Goal: Task Accomplishment & Management: Use online tool/utility

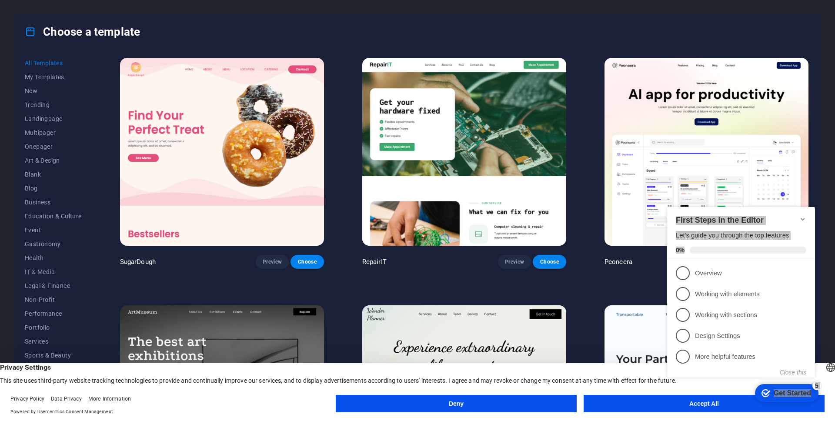
drag, startPoint x: 805, startPoint y: 215, endPoint x: 814, endPoint y: 174, distance: 41.5
click html "checkmark Get Started 5 First Steps in the Editor Let's guide you through the t…"
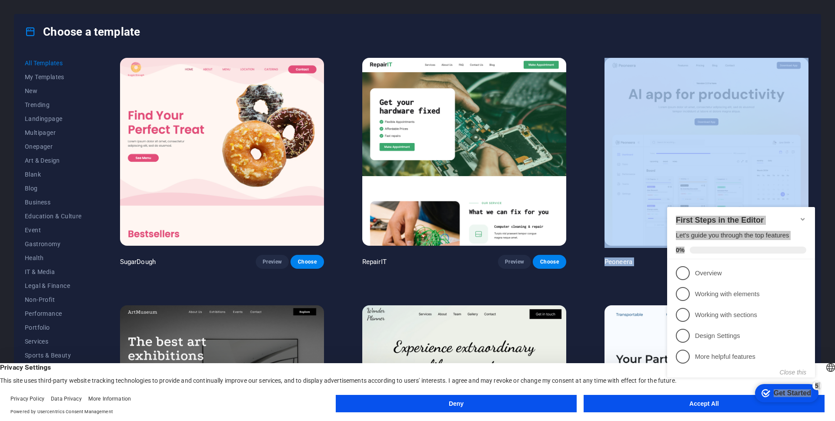
drag, startPoint x: 819, startPoint y: 193, endPoint x: 829, endPoint y: 279, distance: 86.2
click at [829, 278] on div "Choose a template All Templates My Templates New Trending Landingpage Multipage…" at bounding box center [417, 210] width 835 height 421
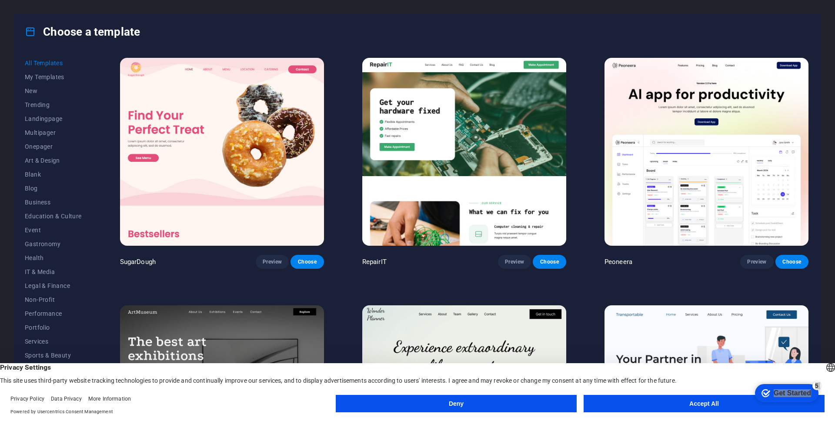
click at [829, 279] on div "Choose a template All Templates My Templates New Trending Landingpage Multipage…" at bounding box center [417, 210] width 835 height 421
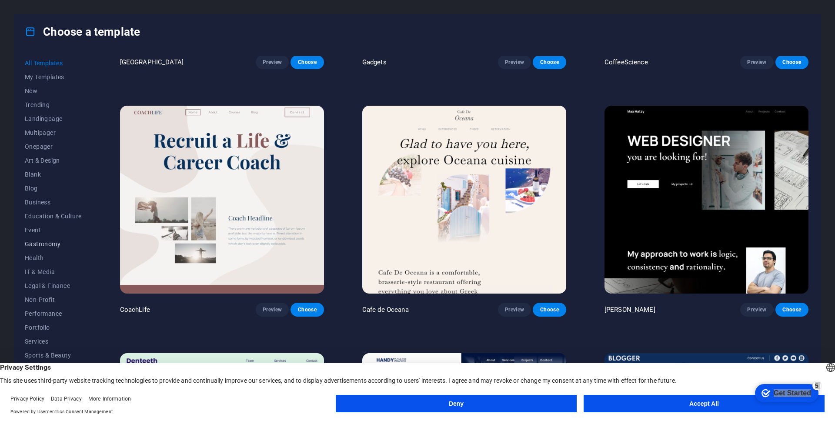
scroll to position [8, 0]
click at [43, 293] on span "Non-Profit" at bounding box center [53, 291] width 57 height 7
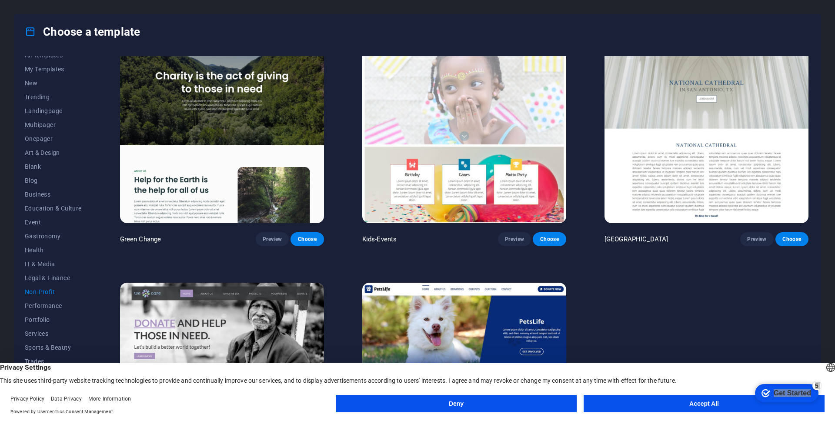
scroll to position [0, 0]
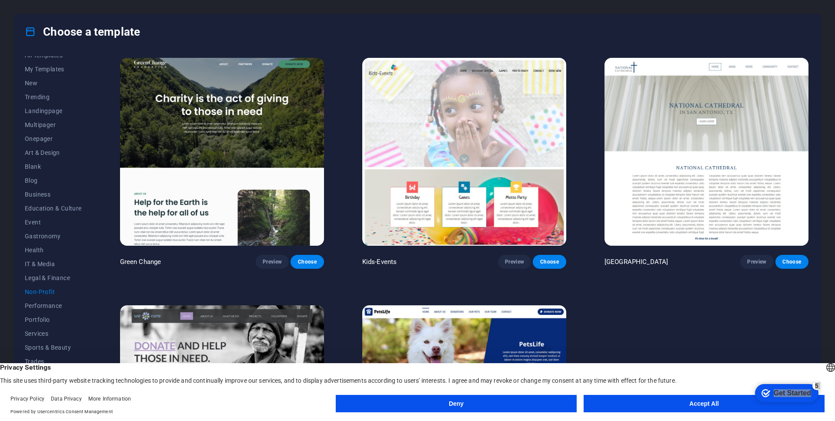
click at [451, 140] on img at bounding box center [464, 152] width 204 height 188
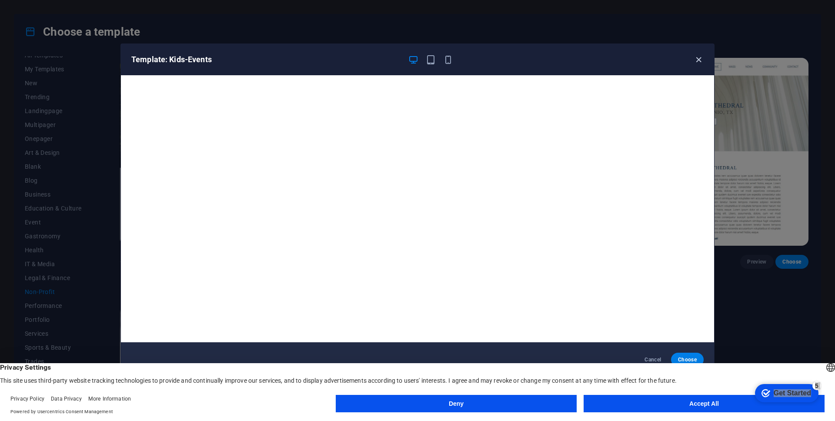
click at [697, 57] on icon "button" at bounding box center [698, 60] width 10 height 10
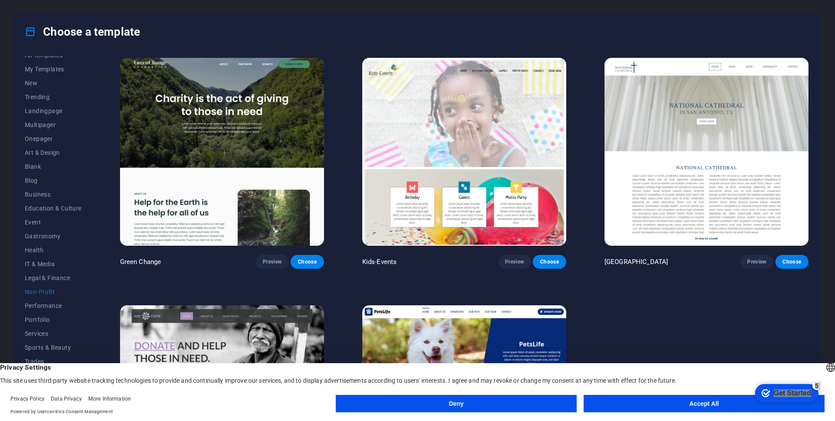
click at [502, 97] on img at bounding box center [464, 152] width 204 height 188
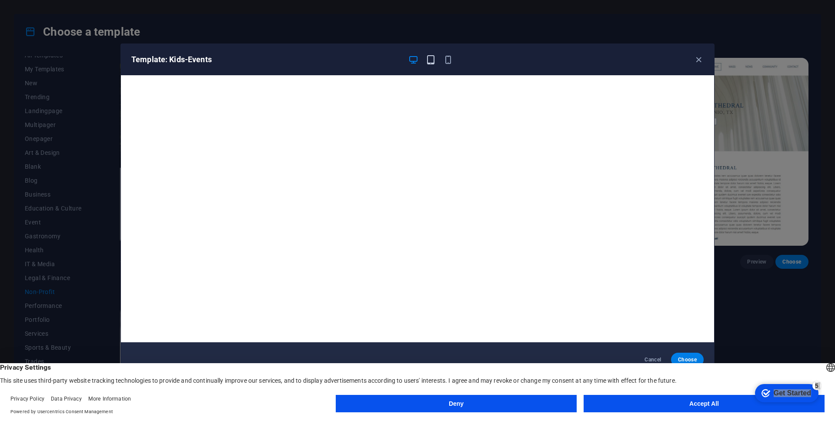
click at [430, 60] on icon "button" at bounding box center [431, 60] width 10 height 10
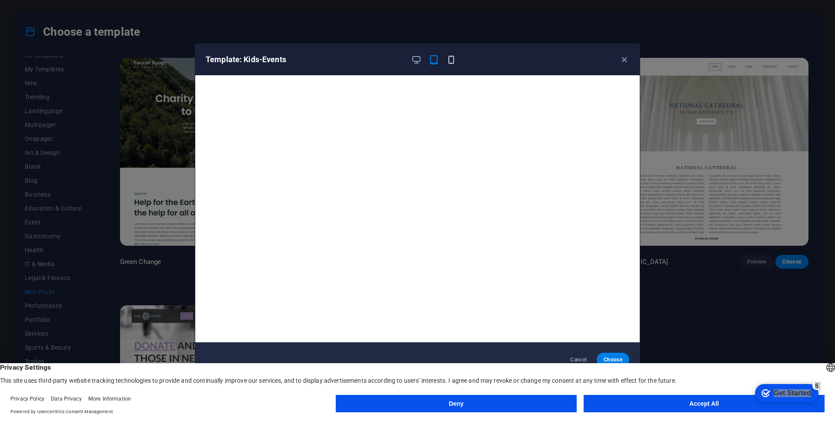
click at [452, 62] on icon "button" at bounding box center [451, 60] width 10 height 10
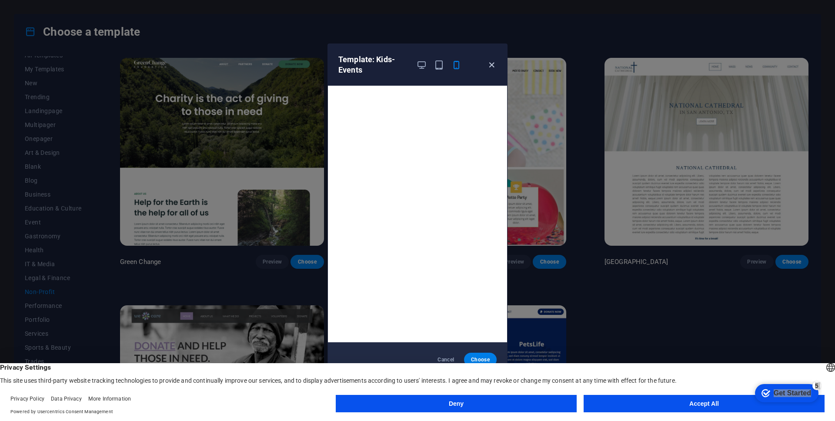
click at [491, 64] on icon "button" at bounding box center [491, 65] width 10 height 10
